Goal: Transaction & Acquisition: Purchase product/service

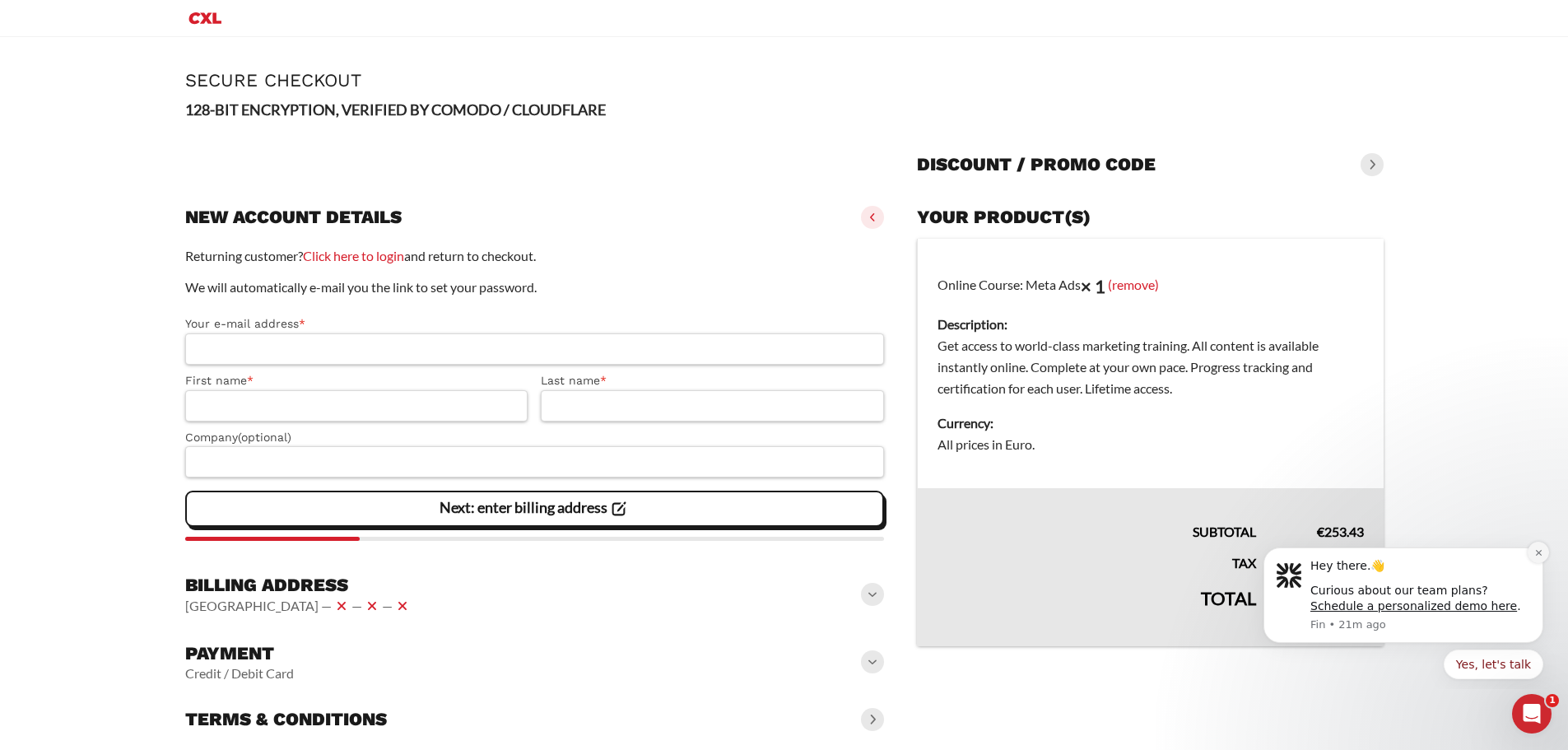
click at [1533, 553] on button "Dismiss notification" at bounding box center [1538, 552] width 21 height 21
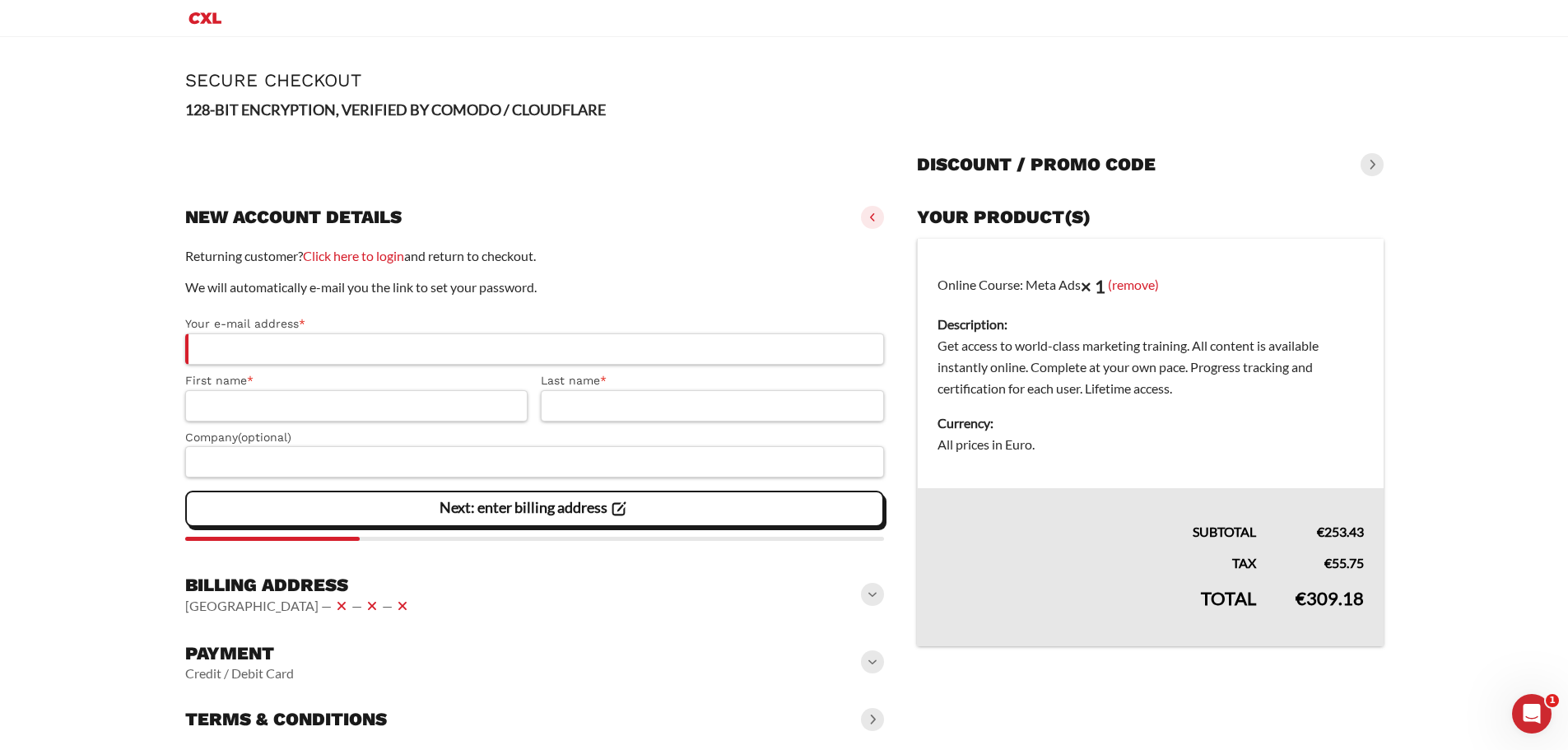
click at [946, 345] on dd "Get access to world-class marketing training. All content is available instantl…" at bounding box center [1151, 367] width 426 height 64
drag, startPoint x: 946, startPoint y: 345, endPoint x: 1165, endPoint y: 348, distance: 219.0
click at [1163, 347] on dd "Get access to world-class marketing training. All content is available instantl…" at bounding box center [1151, 367] width 426 height 64
click at [1200, 344] on dd "Get access to world-class marketing training. All content is available instantl…" at bounding box center [1151, 367] width 426 height 64
drag, startPoint x: 1200, startPoint y: 344, endPoint x: 1020, endPoint y: 369, distance: 181.7
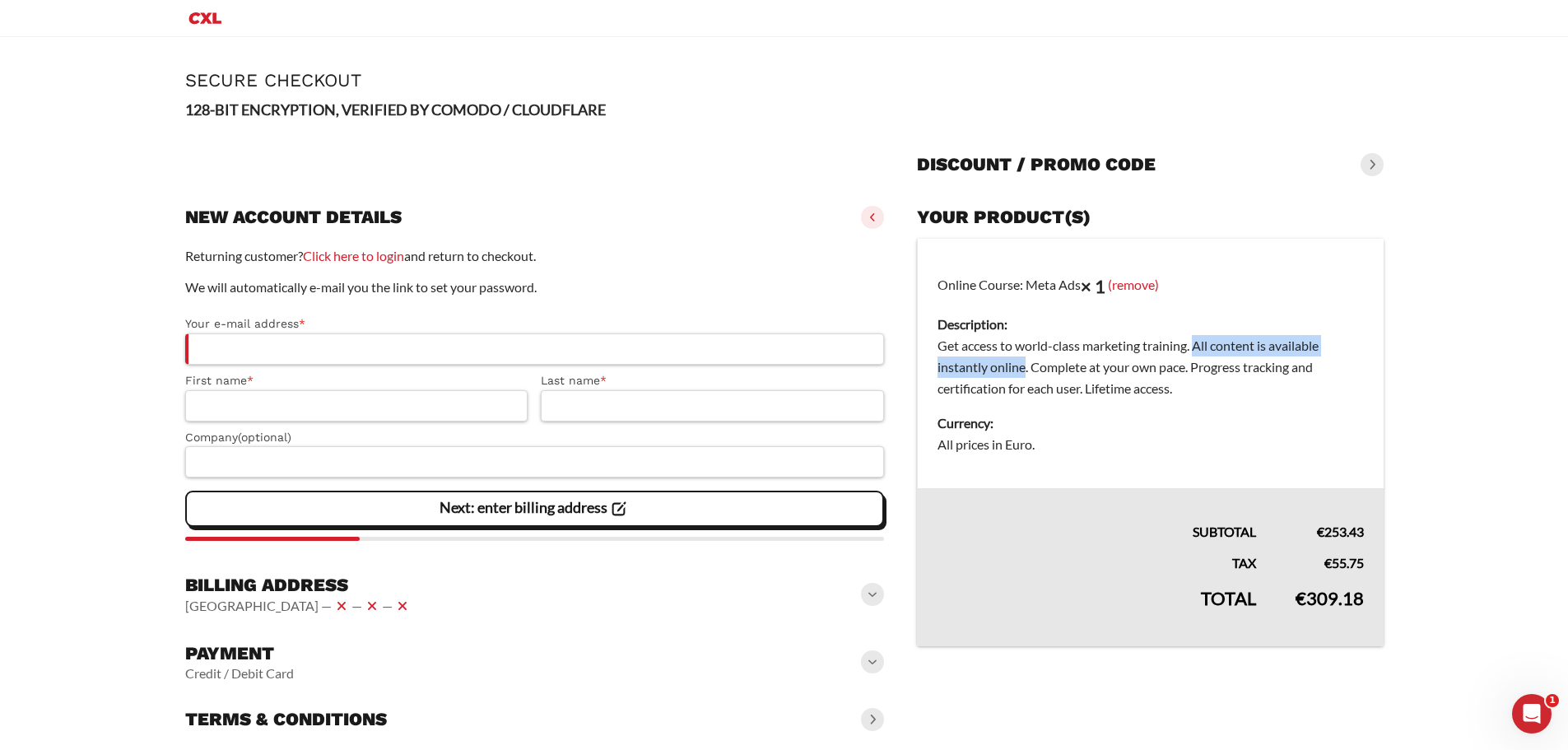
click at [1020, 369] on dd "Get access to world-class marketing training. All content is available instantl…" at bounding box center [1151, 367] width 426 height 64
click at [1048, 373] on dd "Get access to world-class marketing training. All content is available instantl…" at bounding box center [1151, 367] width 426 height 64
drag, startPoint x: 1048, startPoint y: 373, endPoint x: 1181, endPoint y: 370, distance: 133.0
click at [1181, 370] on dd "Get access to world-class marketing training. All content is available instantl…" at bounding box center [1151, 367] width 426 height 64
click at [1216, 362] on dd "Get access to world-class marketing training. All content is available instantl…" at bounding box center [1151, 367] width 426 height 64
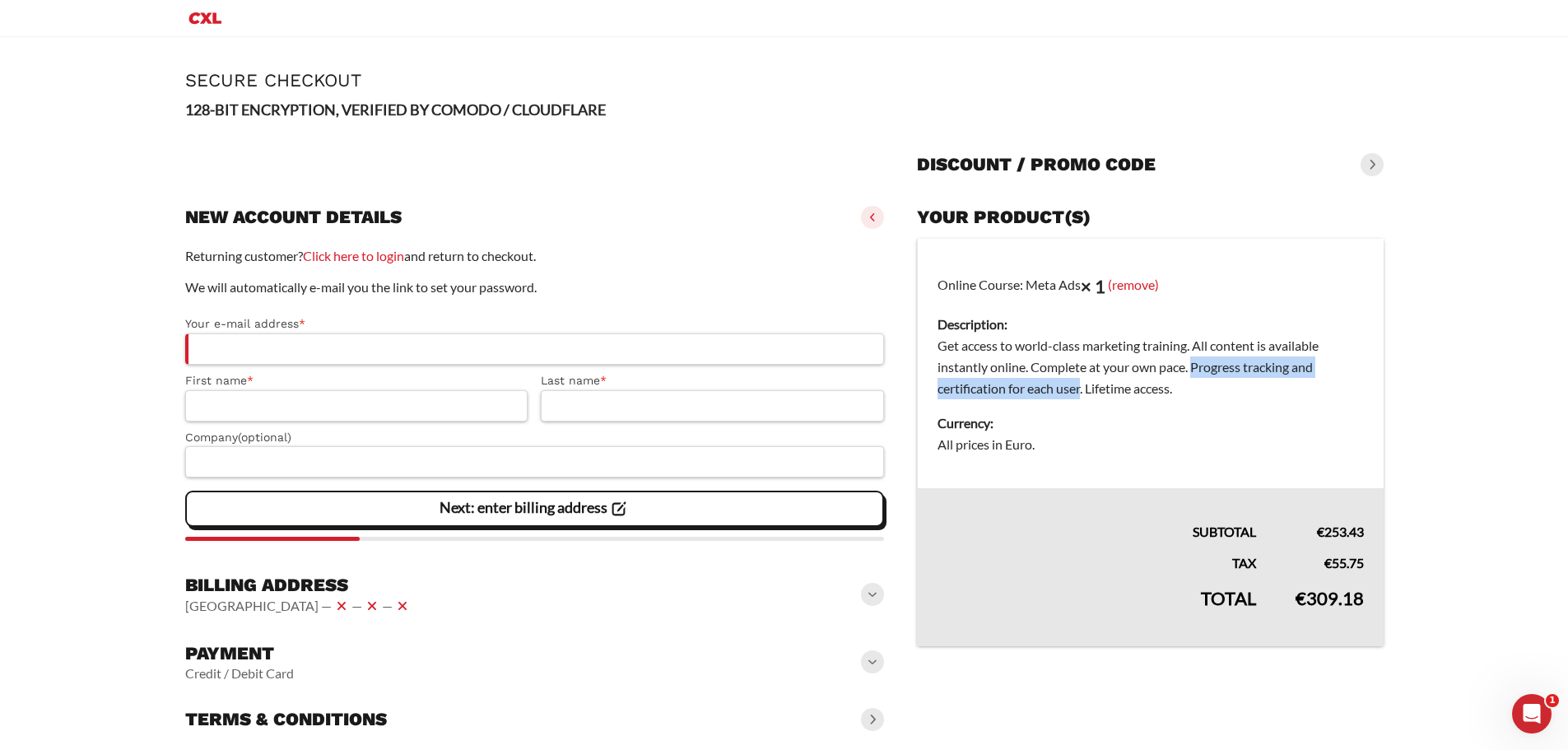
drag, startPoint x: 1216, startPoint y: 362, endPoint x: 1037, endPoint y: 398, distance: 182.6
click at [1037, 398] on dd "Get access to world-class marketing training. All content is available instantl…" at bounding box center [1151, 367] width 426 height 64
click at [1067, 397] on dd "Get access to world-class marketing training. All content is available instantl…" at bounding box center [1151, 367] width 426 height 64
drag, startPoint x: 1067, startPoint y: 397, endPoint x: 1114, endPoint y: 399, distance: 47.0
click at [1114, 399] on dd "Get access to world-class marketing training. All content is available instantl…" at bounding box center [1151, 367] width 426 height 64
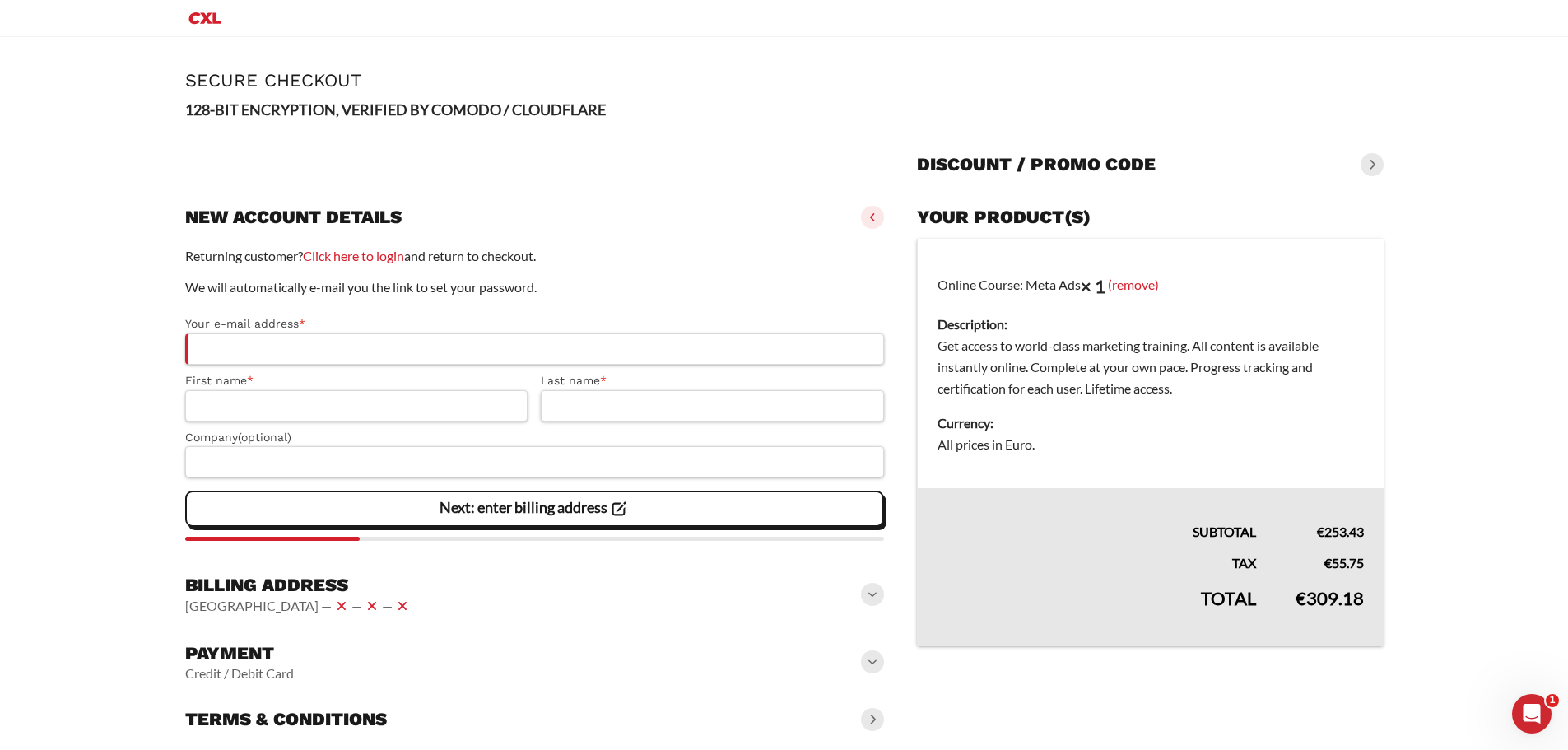
click at [1016, 393] on dd "Get access to world-class marketing training. All content is available instantl…" at bounding box center [1151, 367] width 426 height 64
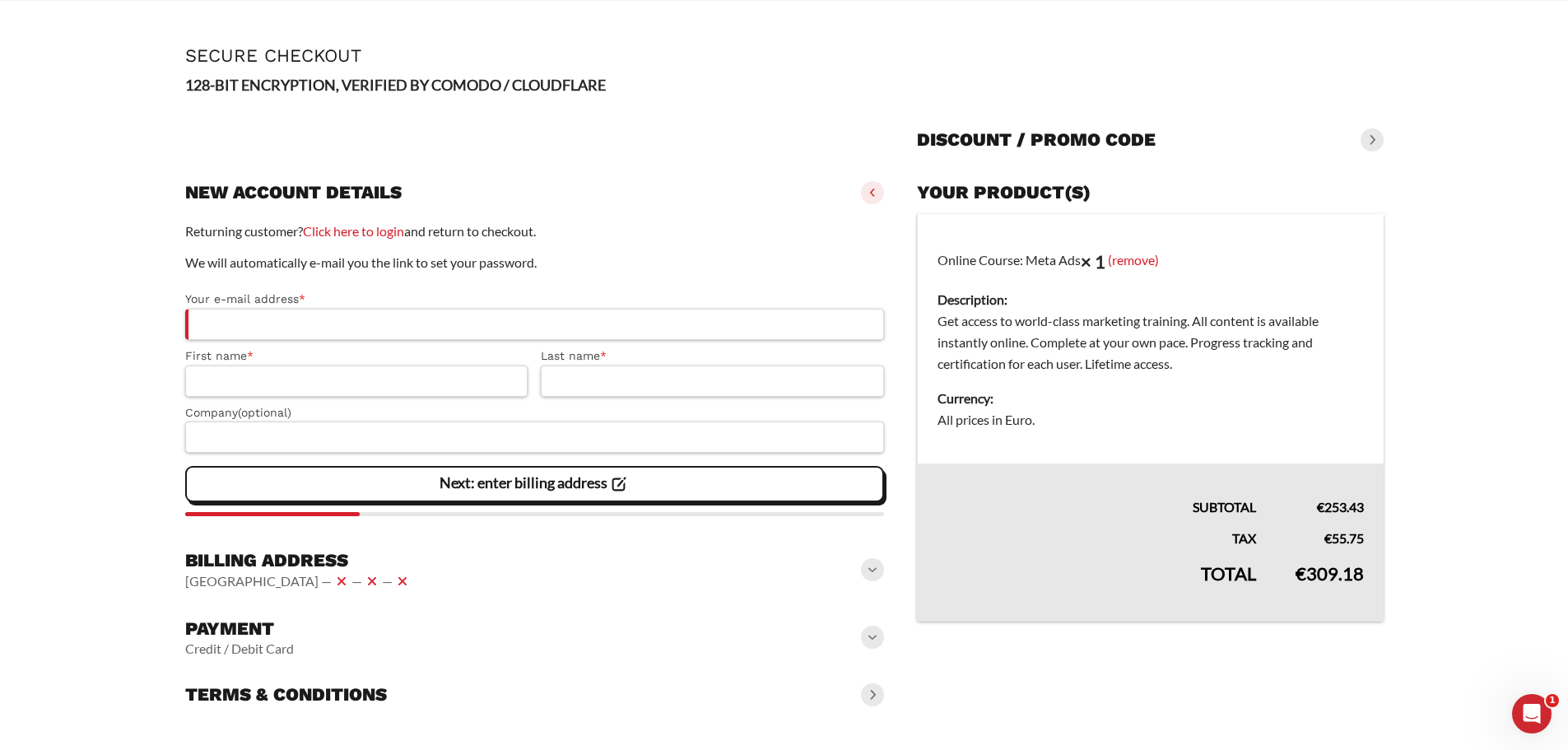
scroll to position [62, 0]
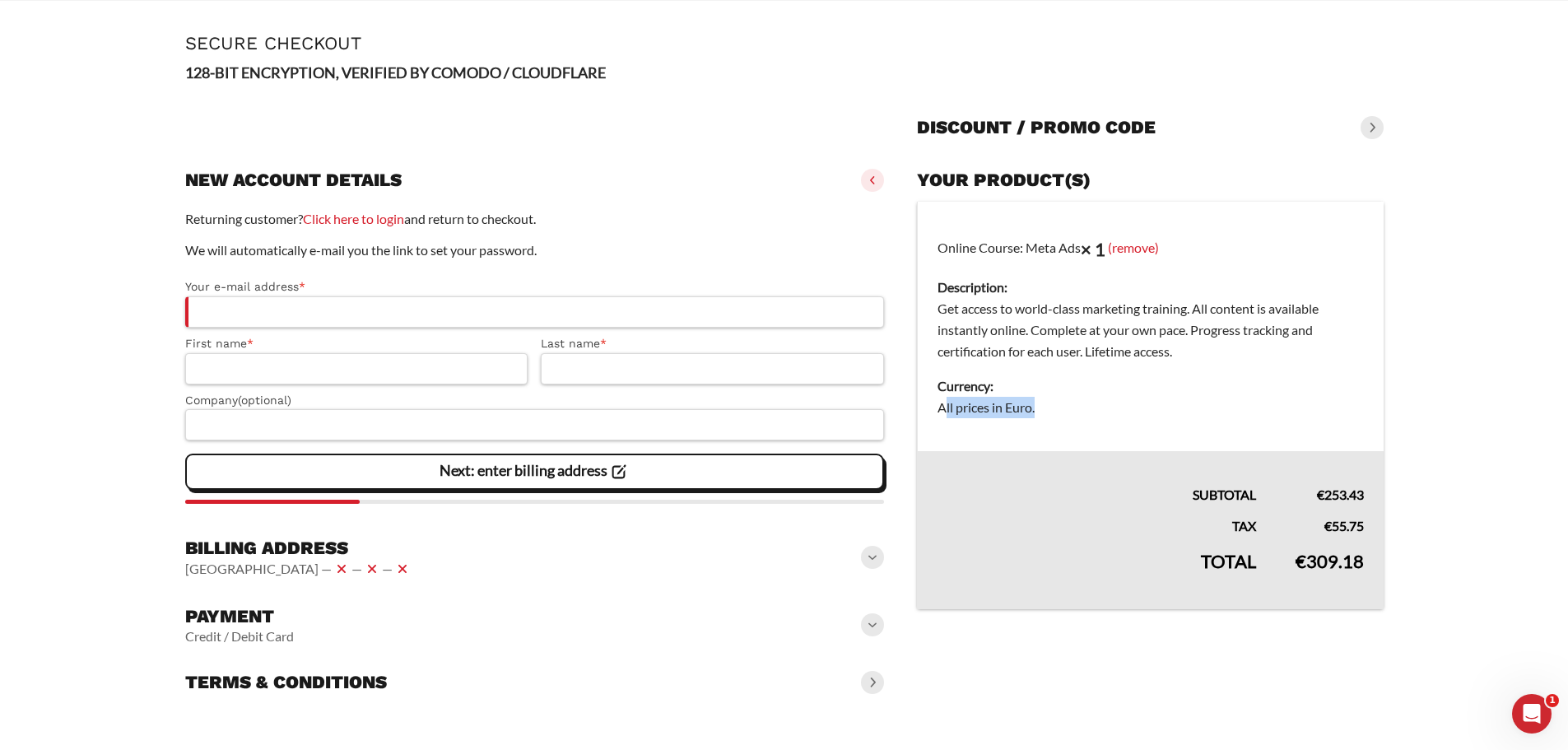
drag, startPoint x: 1039, startPoint y: 408, endPoint x: 944, endPoint y: 407, distance: 95.0
click at [944, 407] on dd "All prices in Euro." at bounding box center [1151, 407] width 426 height 21
click at [867, 554] on span at bounding box center [872, 557] width 23 height 23
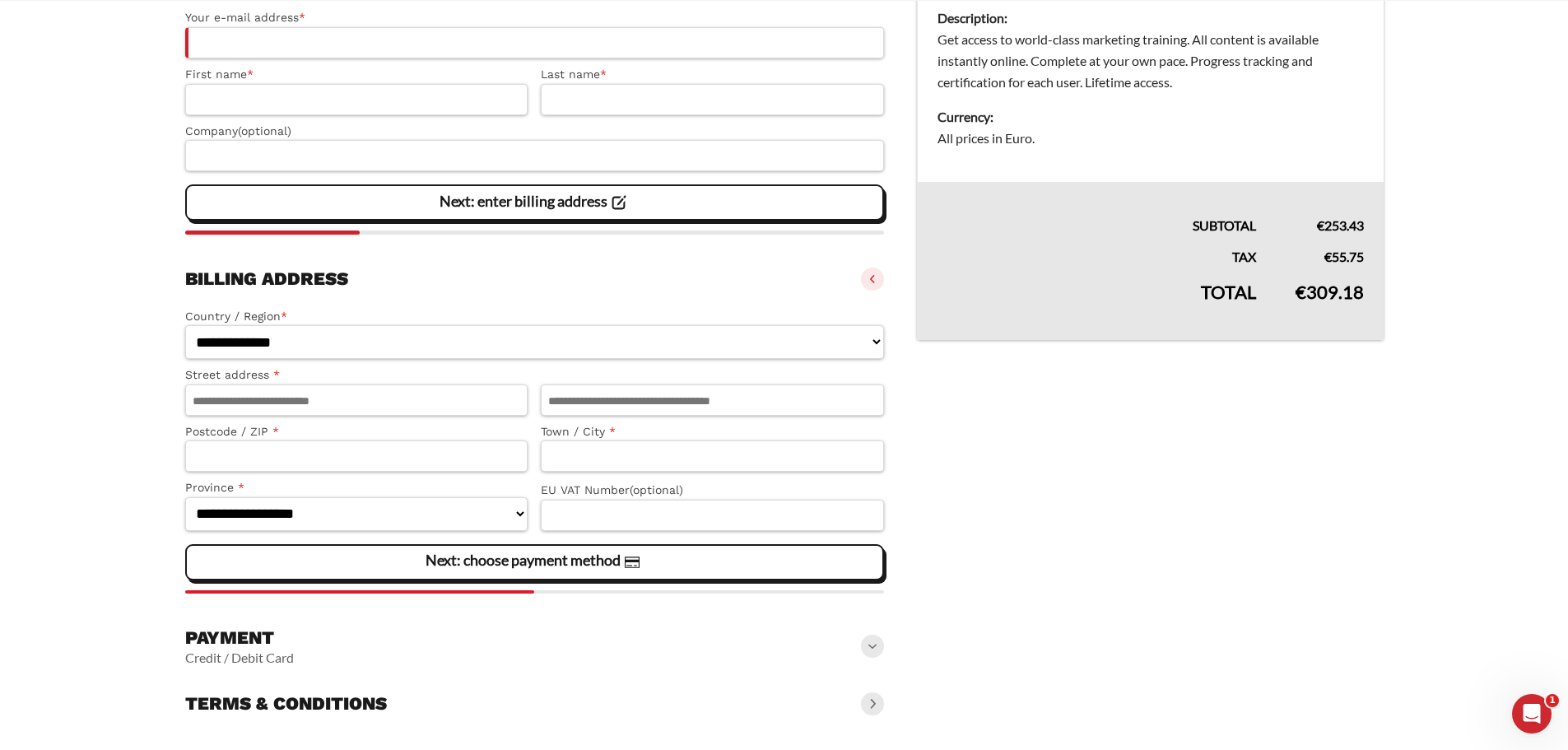
scroll to position [344, 0]
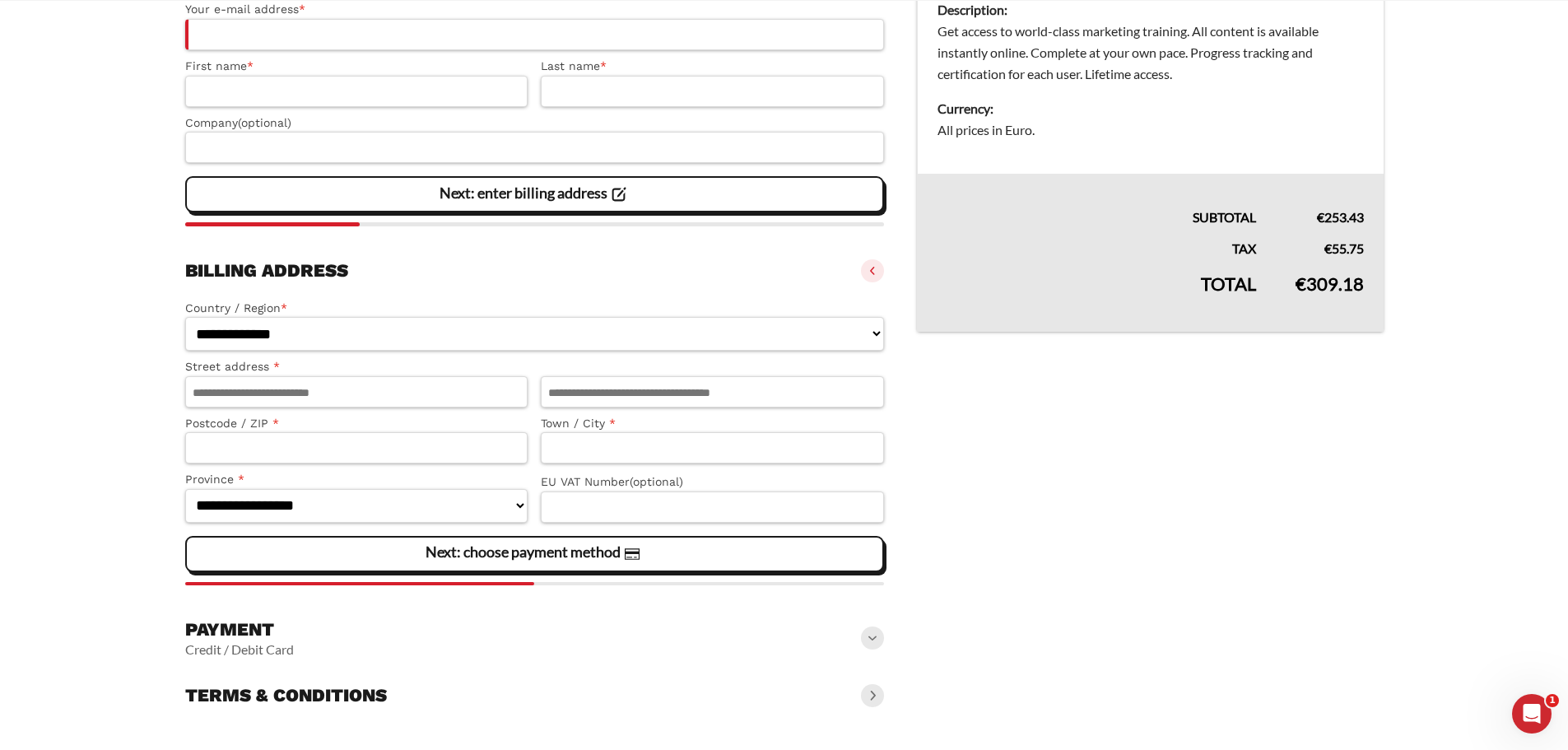
click at [875, 698] on span at bounding box center [872, 695] width 23 height 23
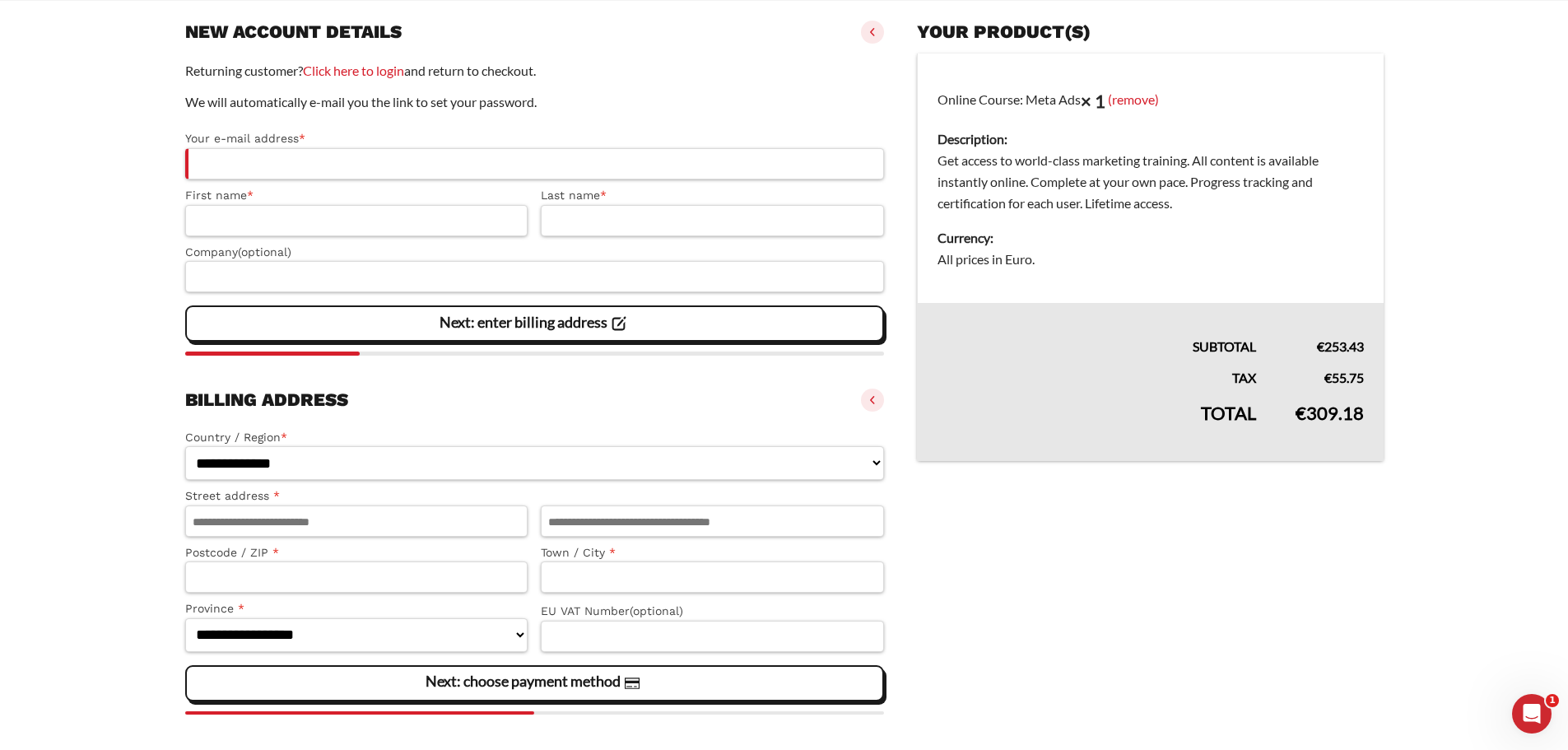
scroll to position [0, 0]
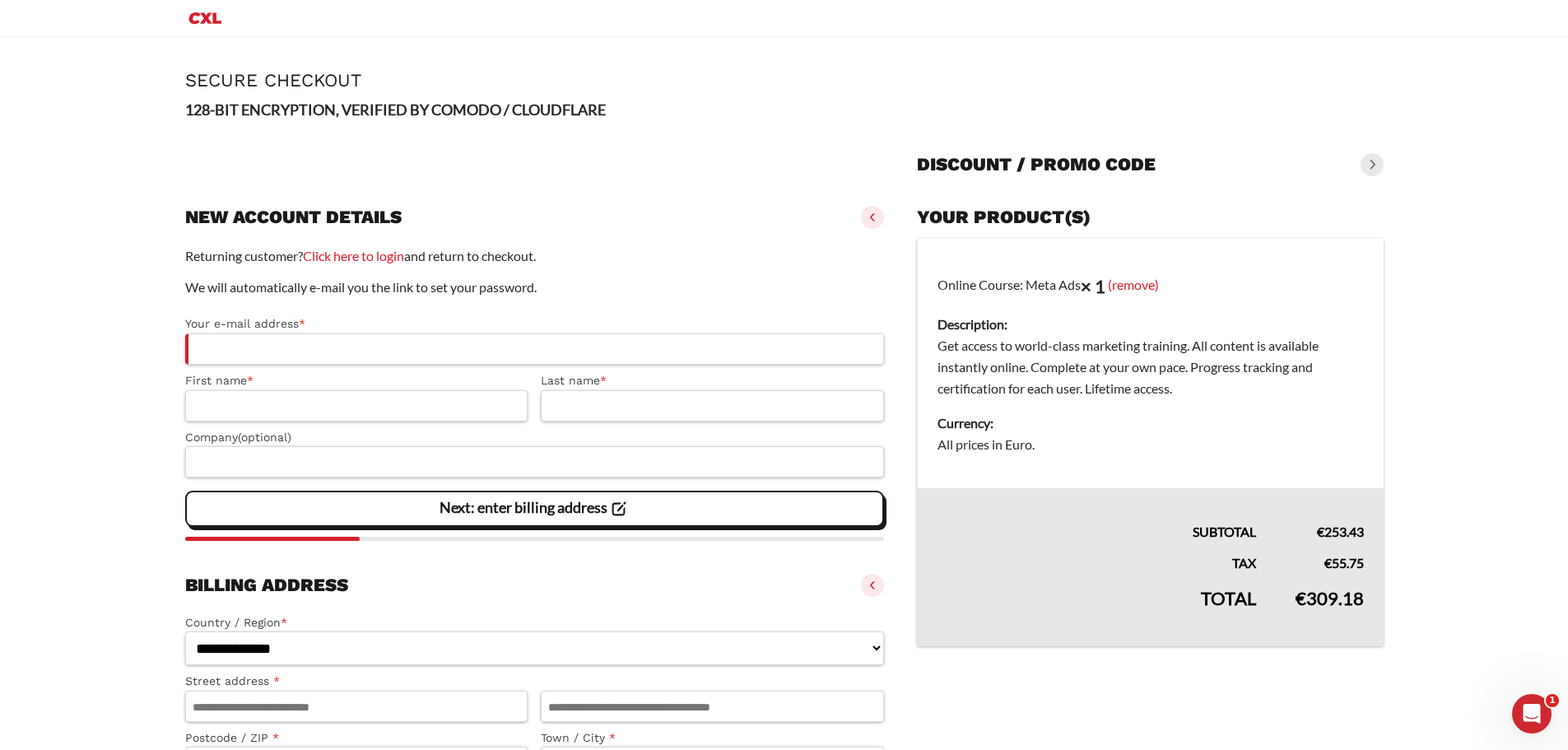
click at [380, 112] on strong "128-BIT ENCRYPTION, VERIFIED BY COMODO / CLOUDFLARE" at bounding box center [396, 109] width 421 height 18
drag, startPoint x: 380, startPoint y: 112, endPoint x: 537, endPoint y: 109, distance: 157.0
click at [530, 108] on strong "128-BIT ENCRYPTION, VERIFIED BY COMODO / CLOUDFLARE" at bounding box center [396, 109] width 421 height 18
click at [540, 109] on strong "128-BIT ENCRYPTION, VERIFIED BY COMODO / CLOUDFLARE" at bounding box center [396, 109] width 421 height 18
